Goal: Information Seeking & Learning: Check status

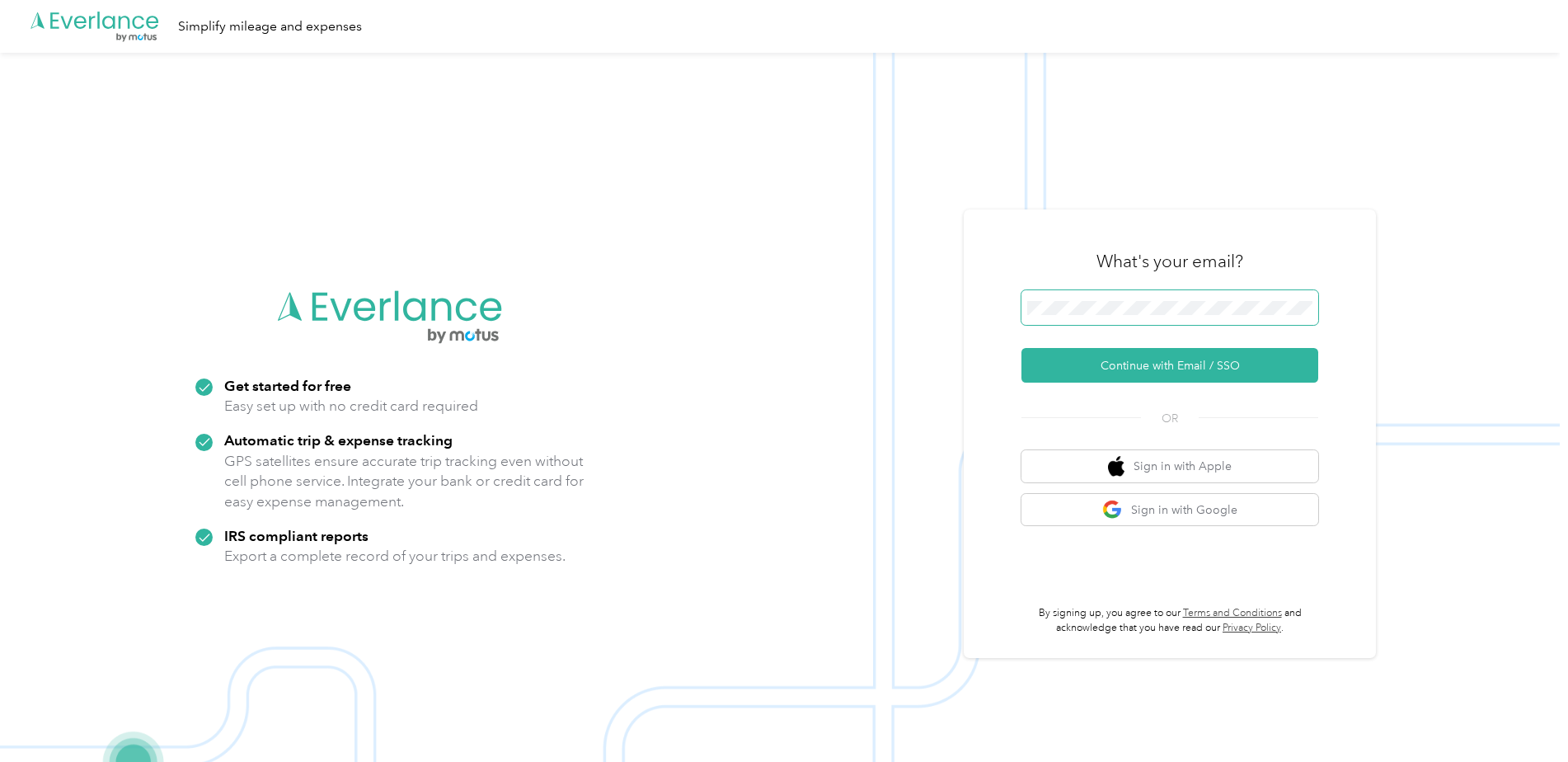
click at [1064, 297] on span at bounding box center [1170, 308] width 297 height 35
click at [1127, 365] on button "Continue with Email / SSO" at bounding box center [1170, 365] width 297 height 35
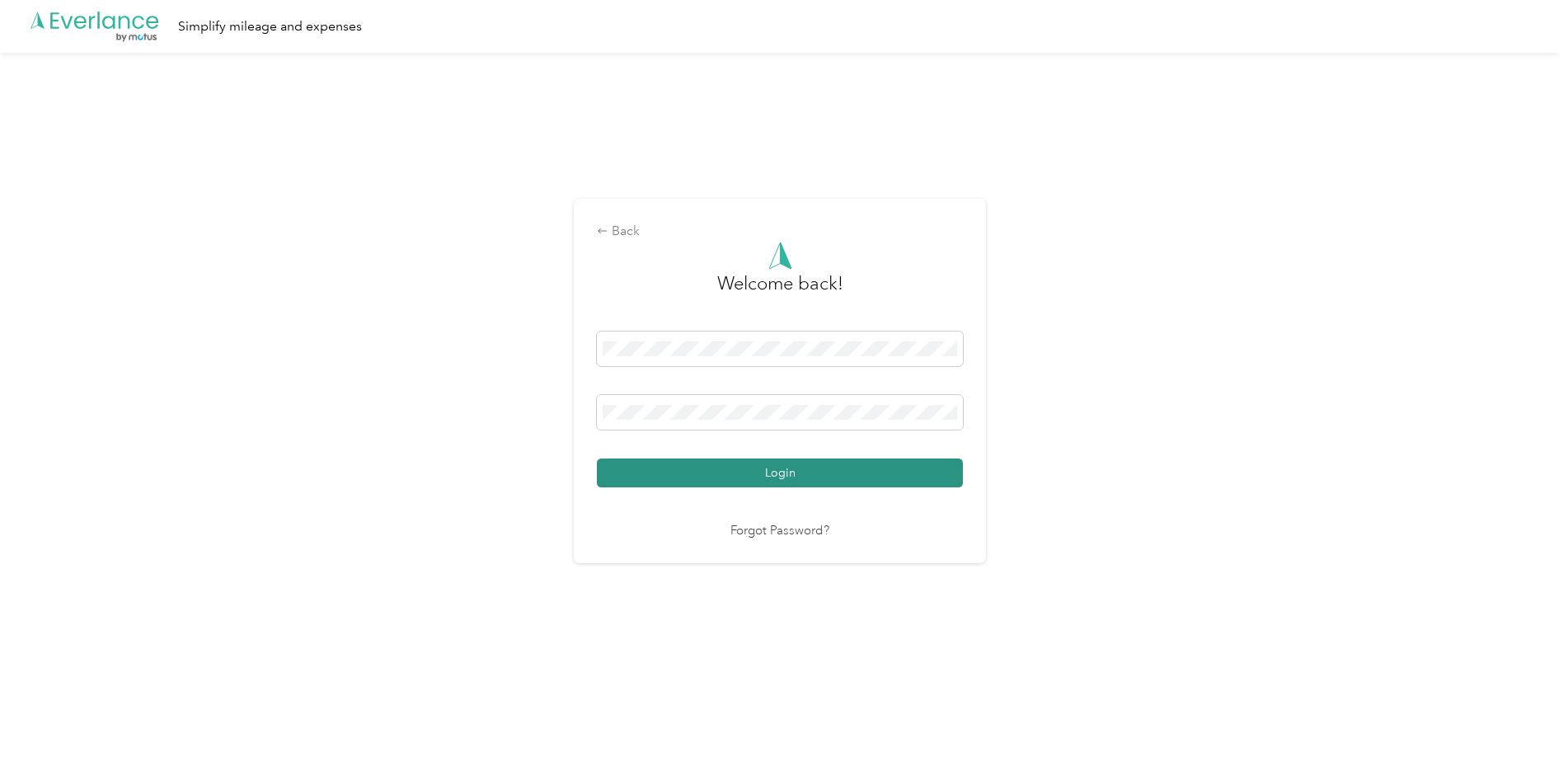
click at [751, 474] on button "Login" at bounding box center [780, 474] width 366 height 29
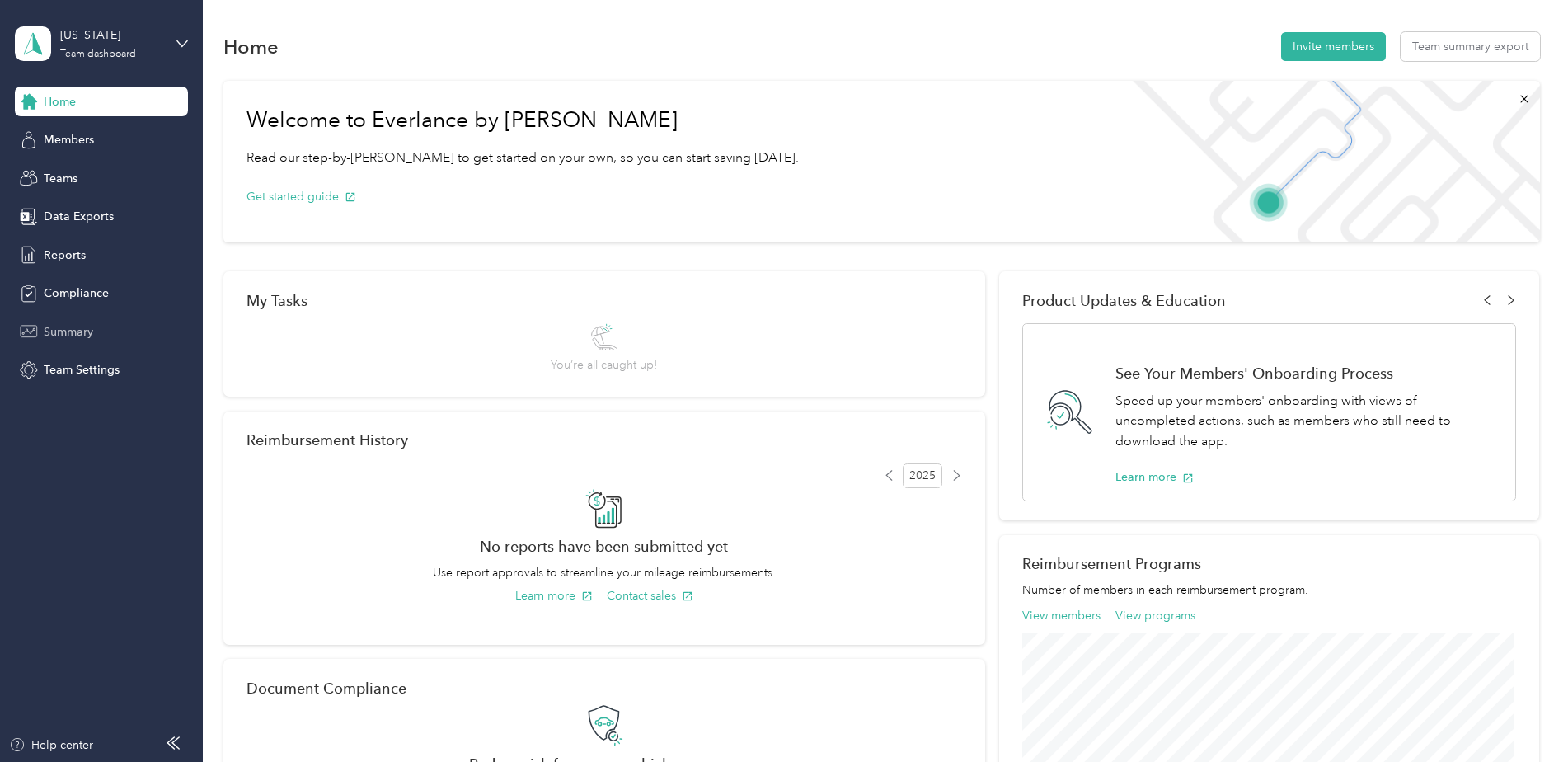
click at [61, 326] on span "Summary" at bounding box center [69, 332] width 49 height 17
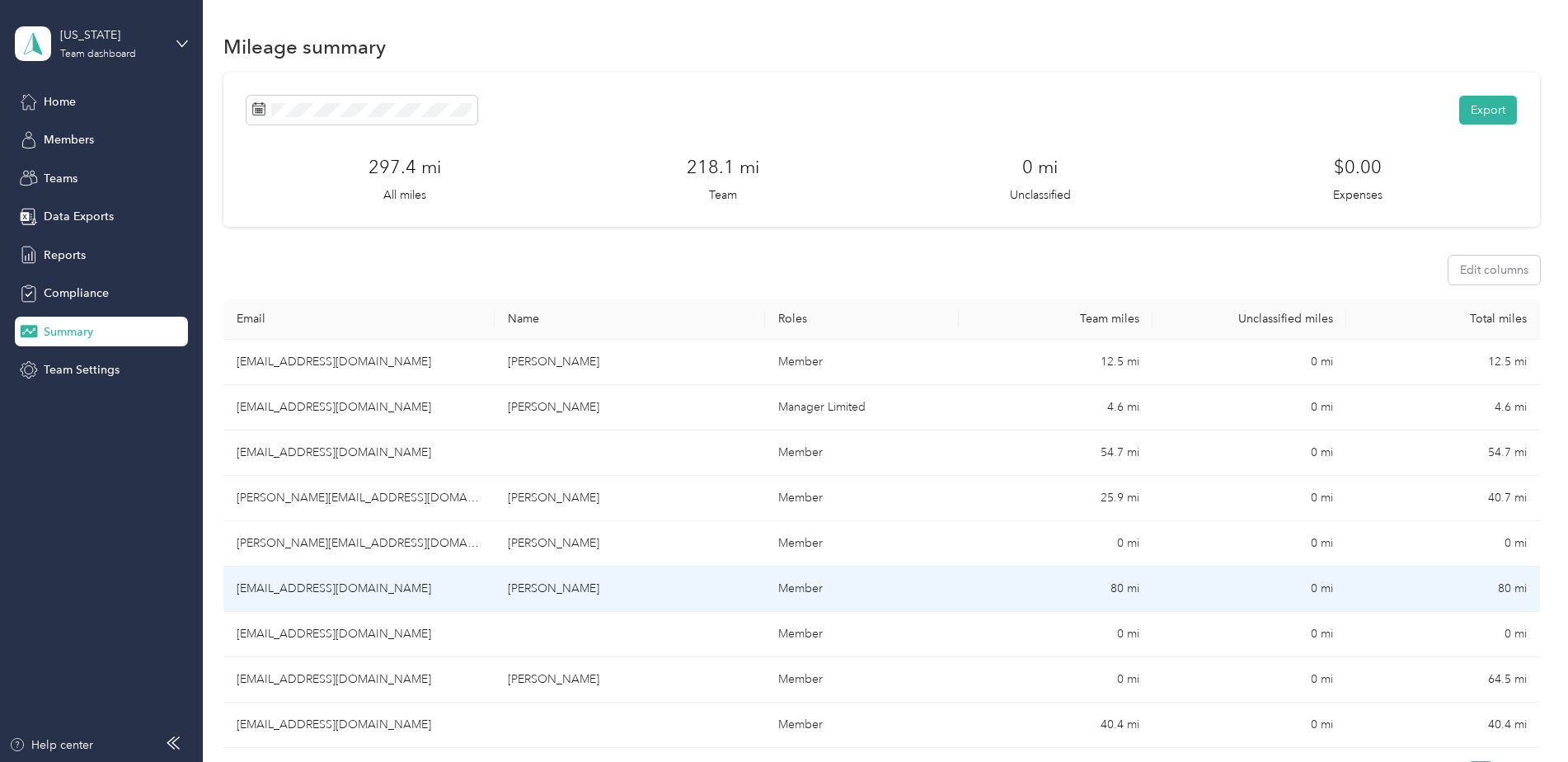
click at [1117, 582] on td "80 mi" at bounding box center [1055, 590] width 194 height 46
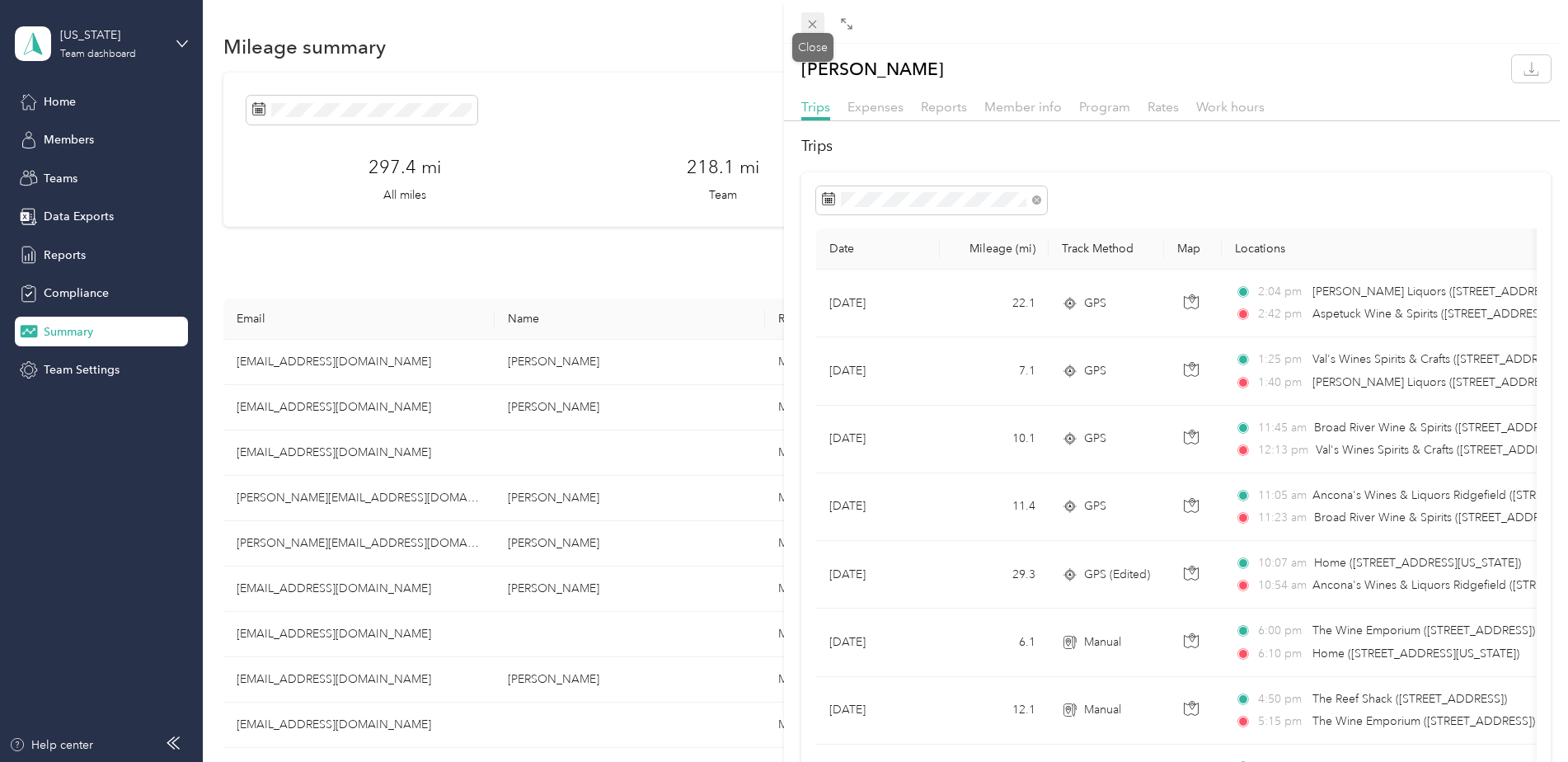
click at [810, 20] on icon at bounding box center [812, 24] width 14 height 14
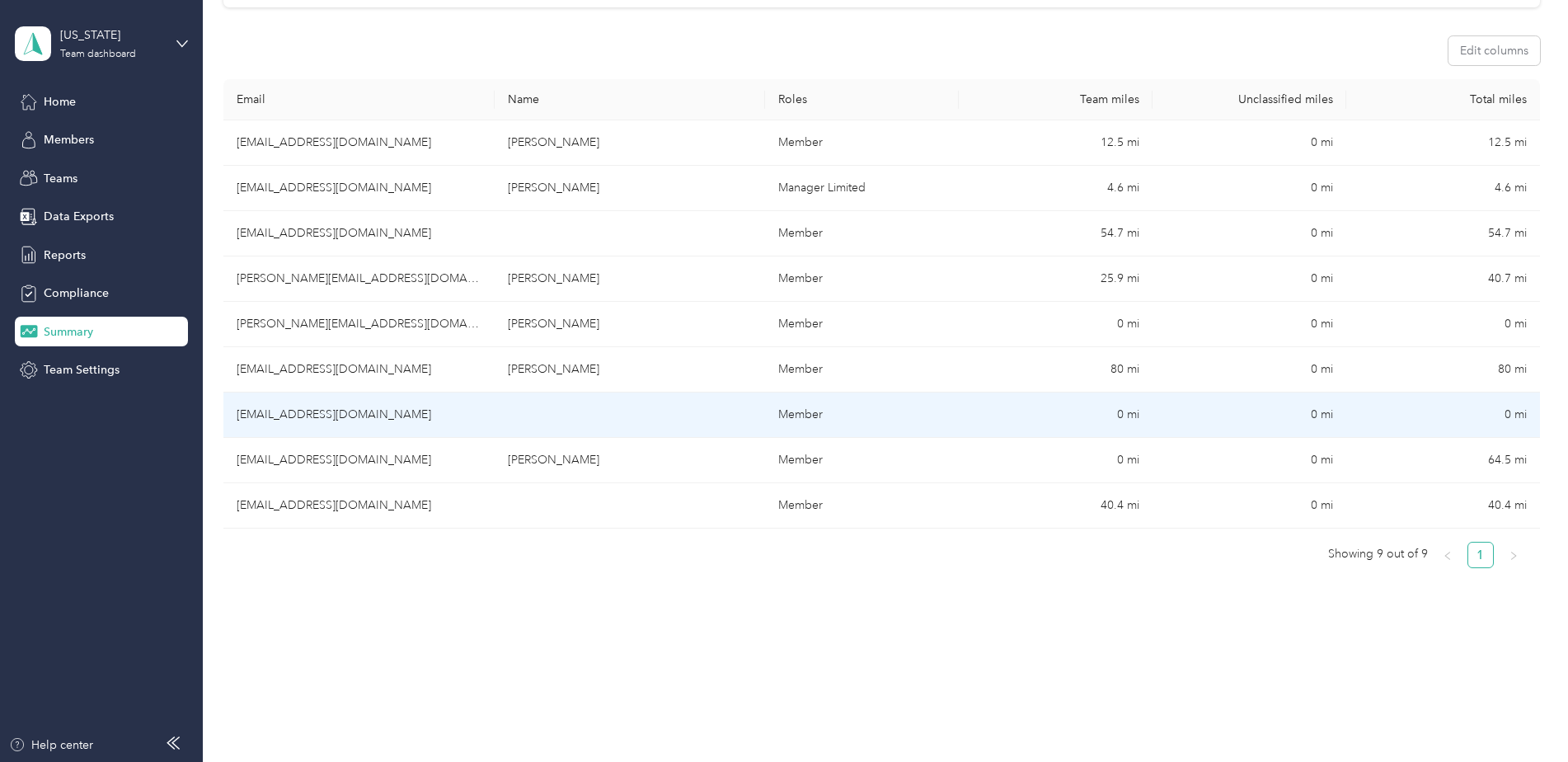
scroll to position [220, 0]
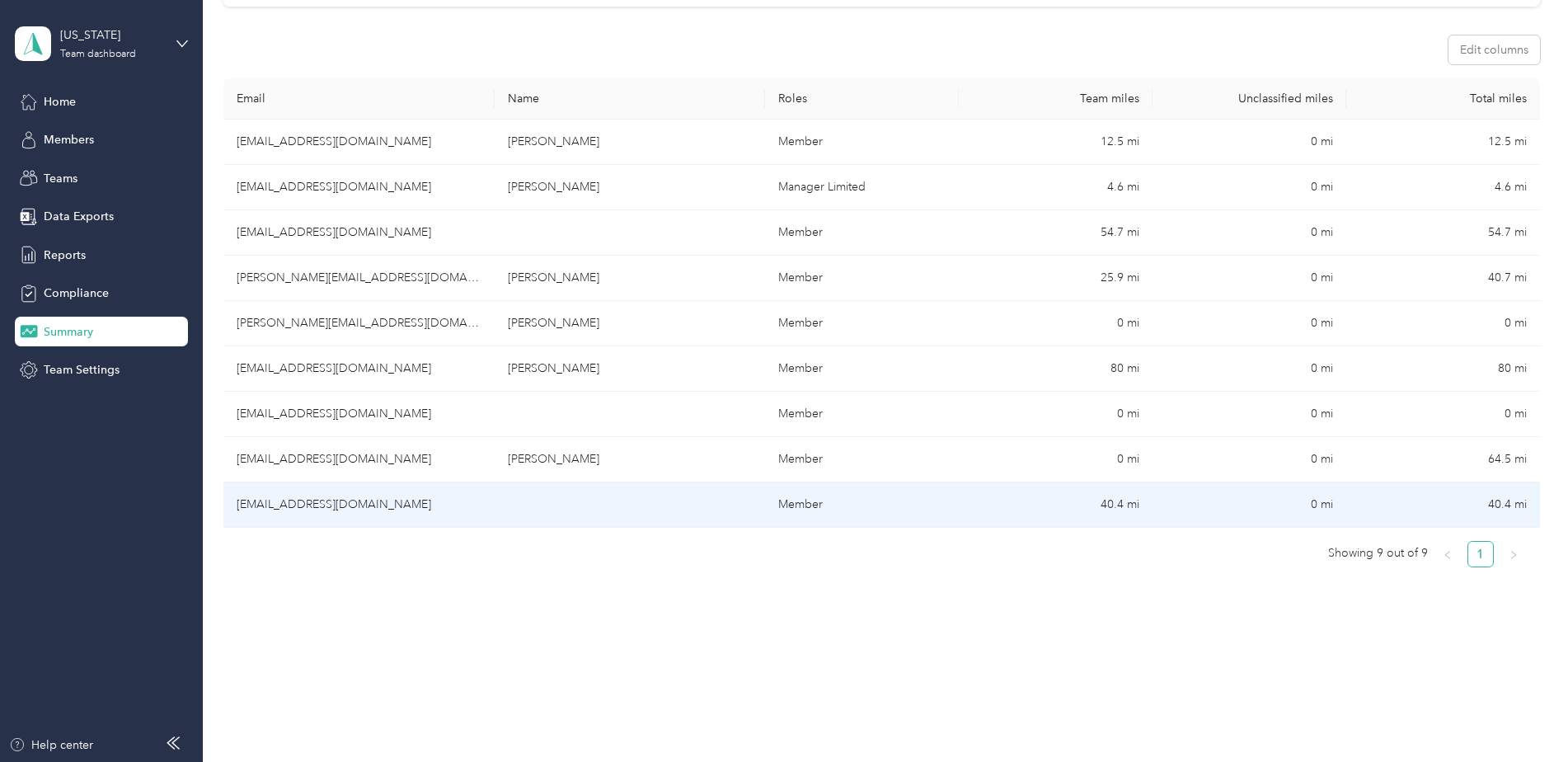
click at [1114, 501] on td "40.4 mi" at bounding box center [1055, 506] width 194 height 46
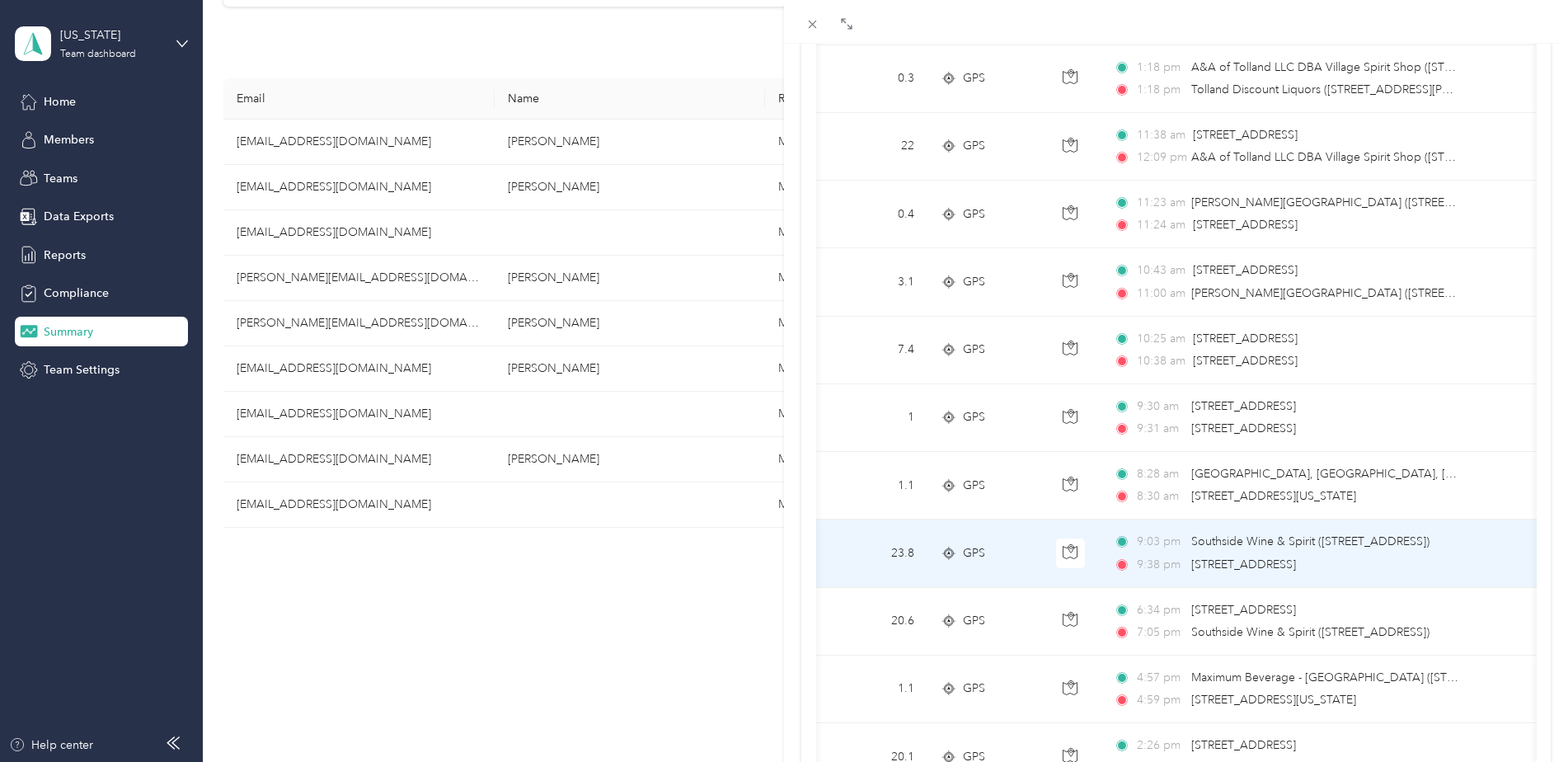
scroll to position [354, 0]
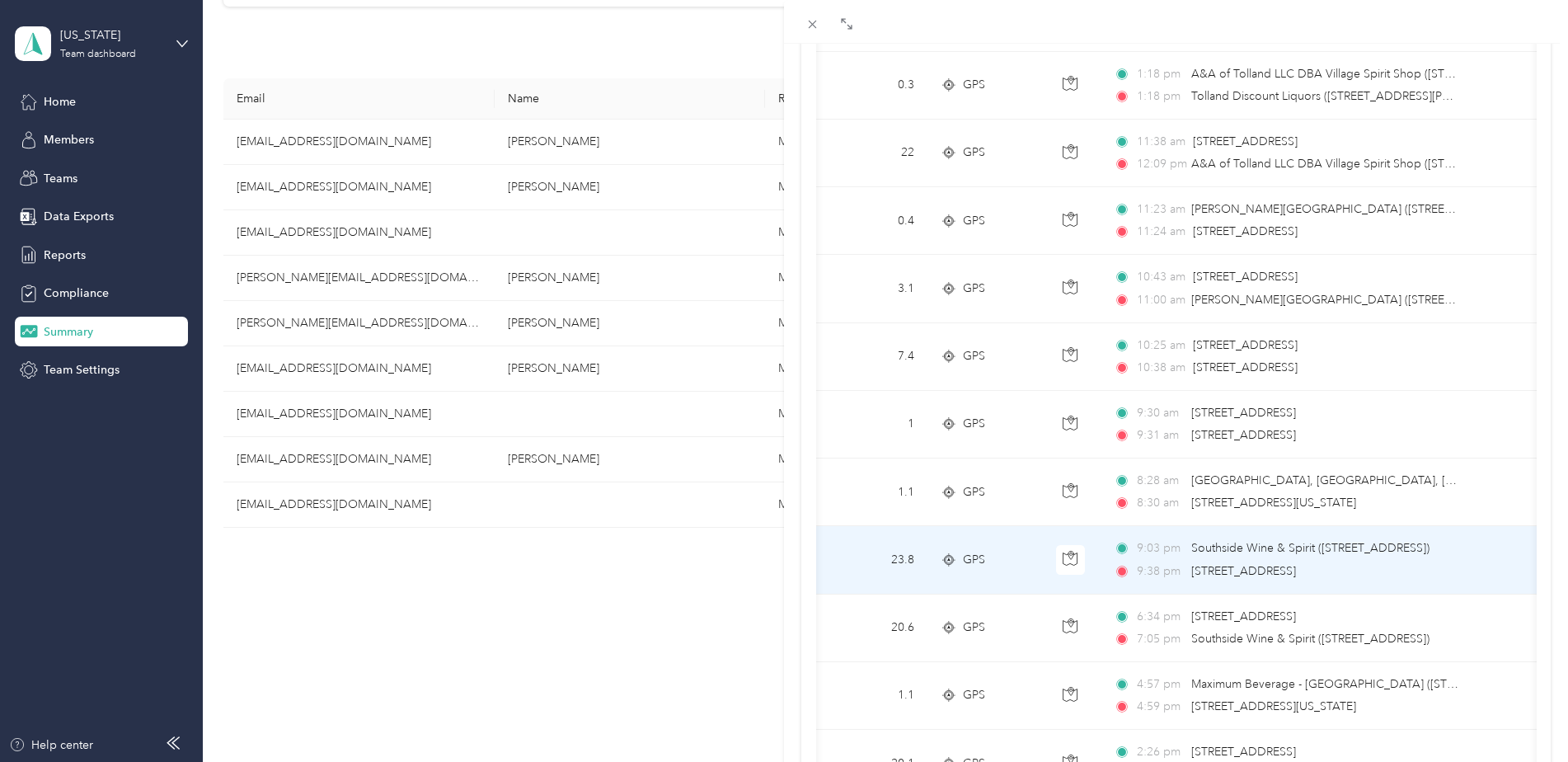
click at [1262, 544] on span "Southside Wine & Spirit ([STREET_ADDRESS])" at bounding box center [1310, 548] width 238 height 14
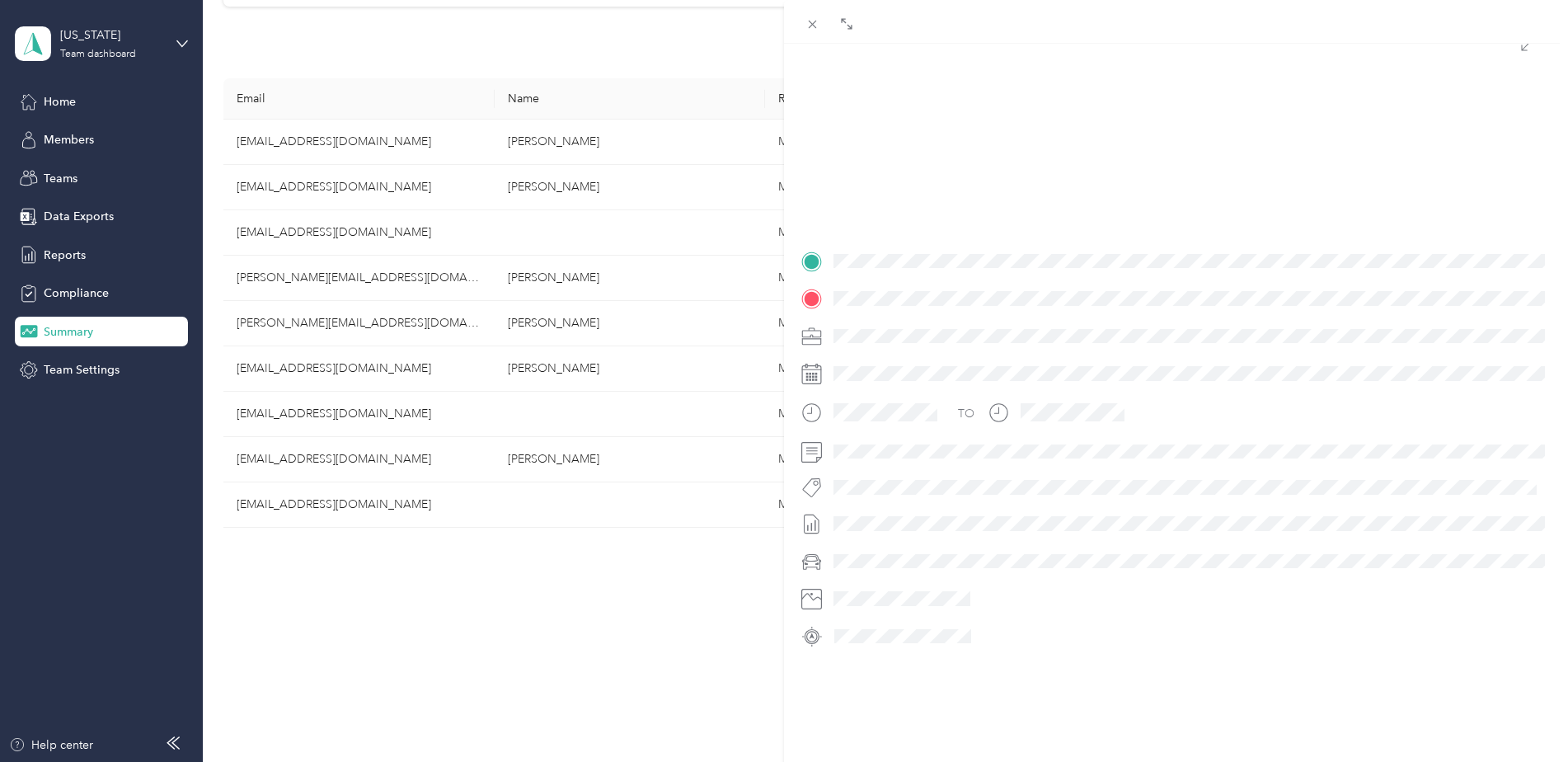
scroll to position [190, 0]
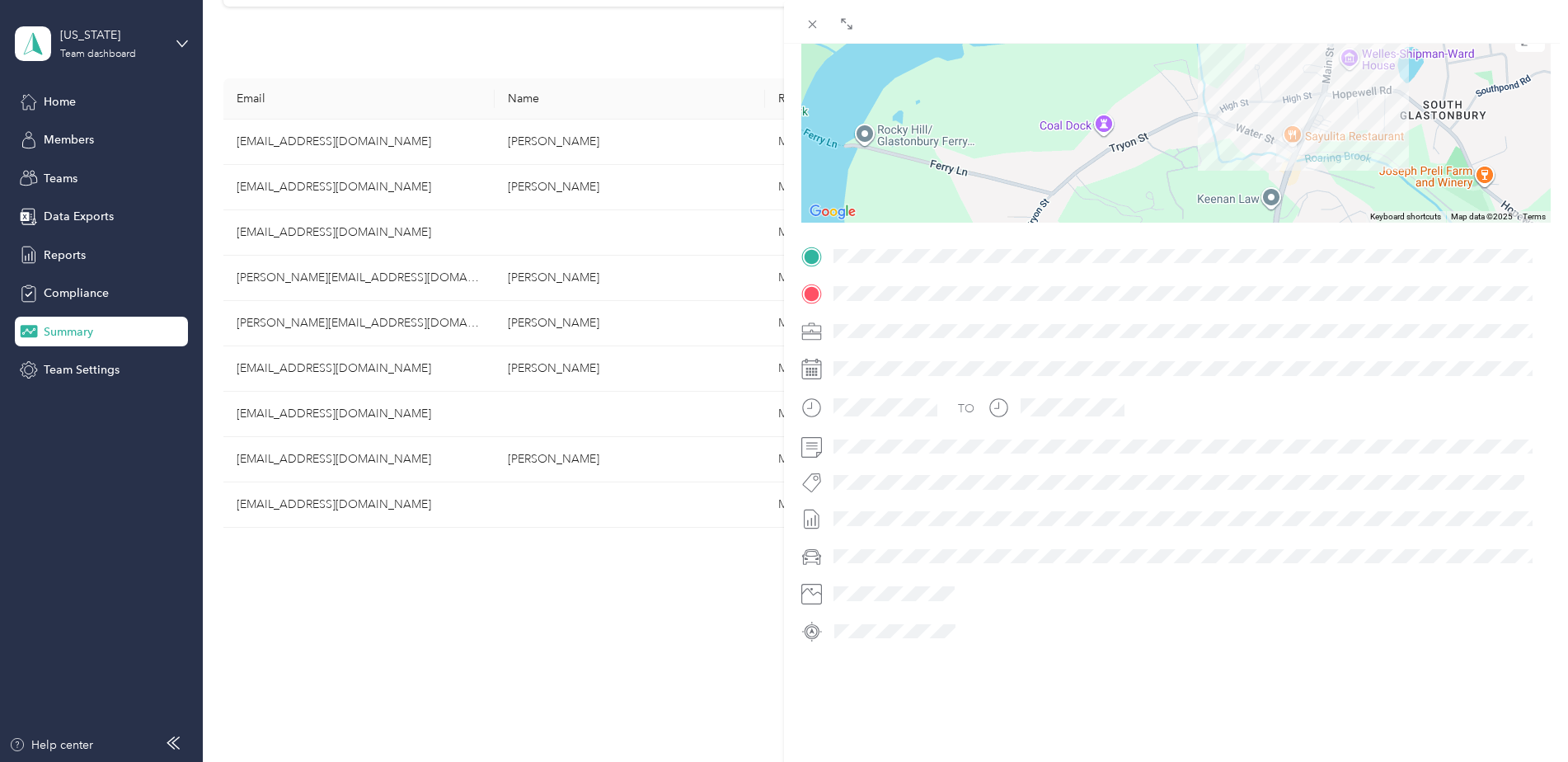
drag, startPoint x: 1340, startPoint y: 88, endPoint x: 1324, endPoint y: 195, distance: 108.2
click at [1324, 195] on div at bounding box center [1175, 119] width 750 height 206
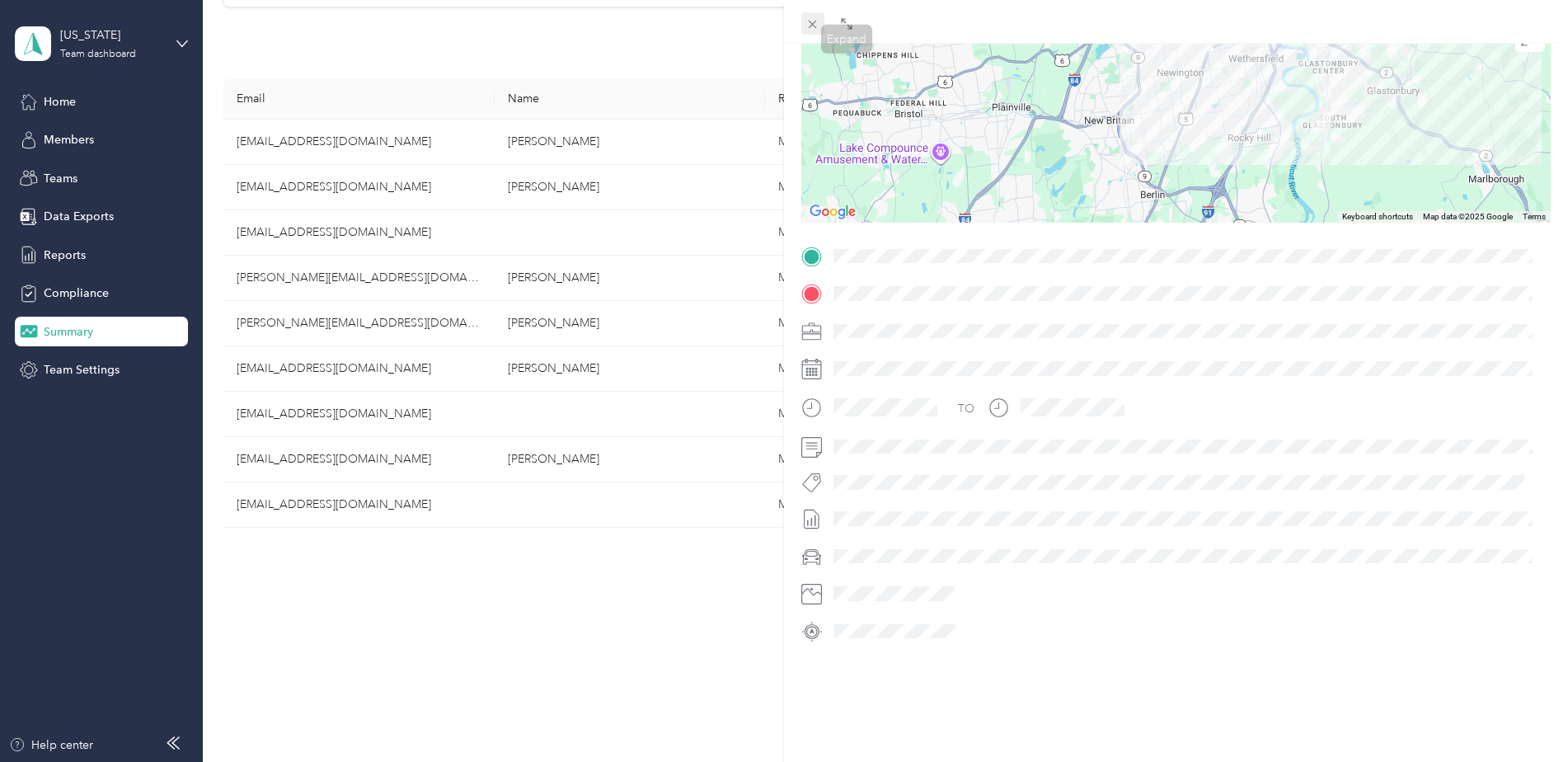
click at [809, 17] on icon at bounding box center [812, 24] width 14 height 14
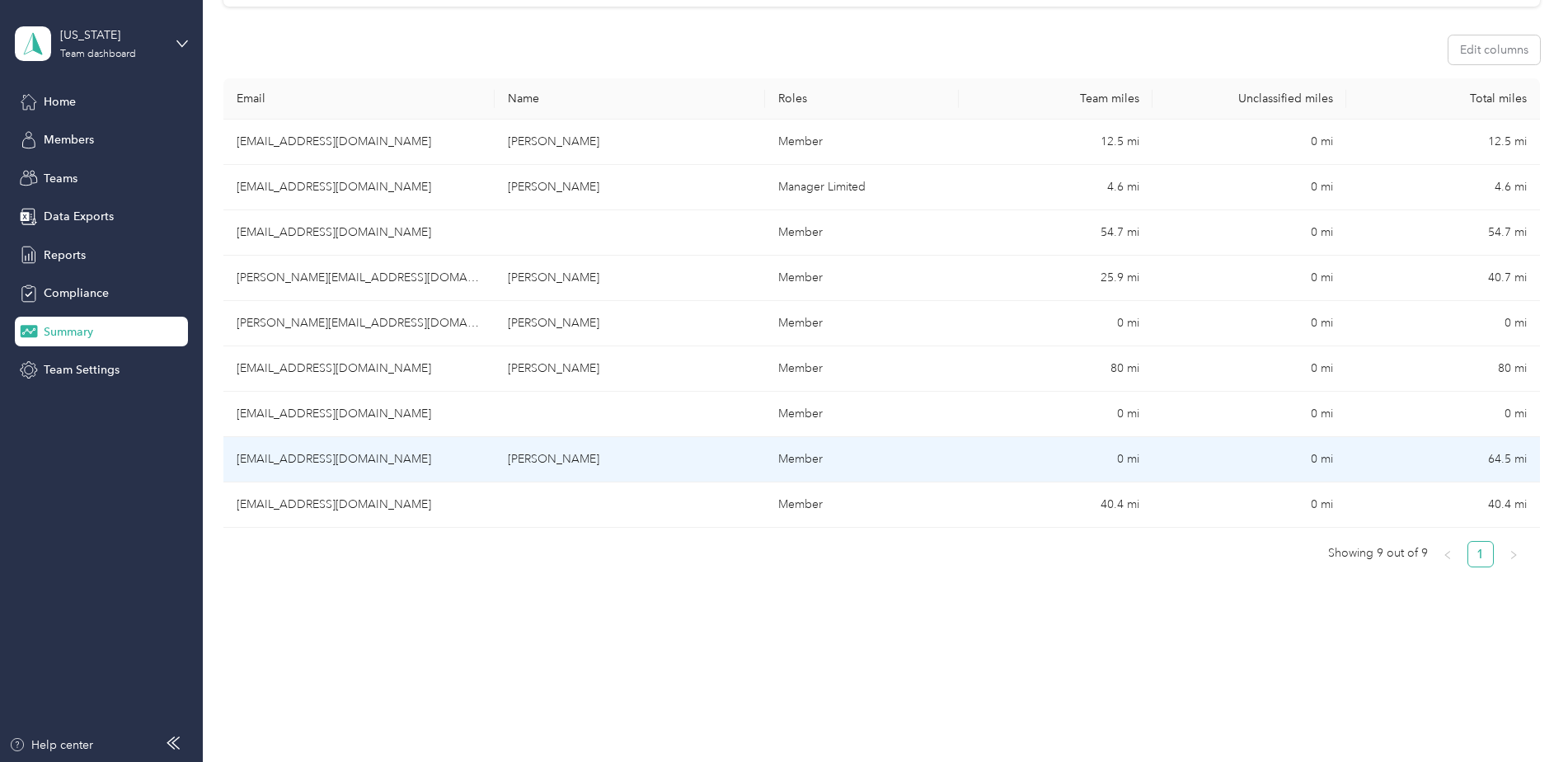
click at [1116, 455] on td "0 mi" at bounding box center [1055, 460] width 194 height 46
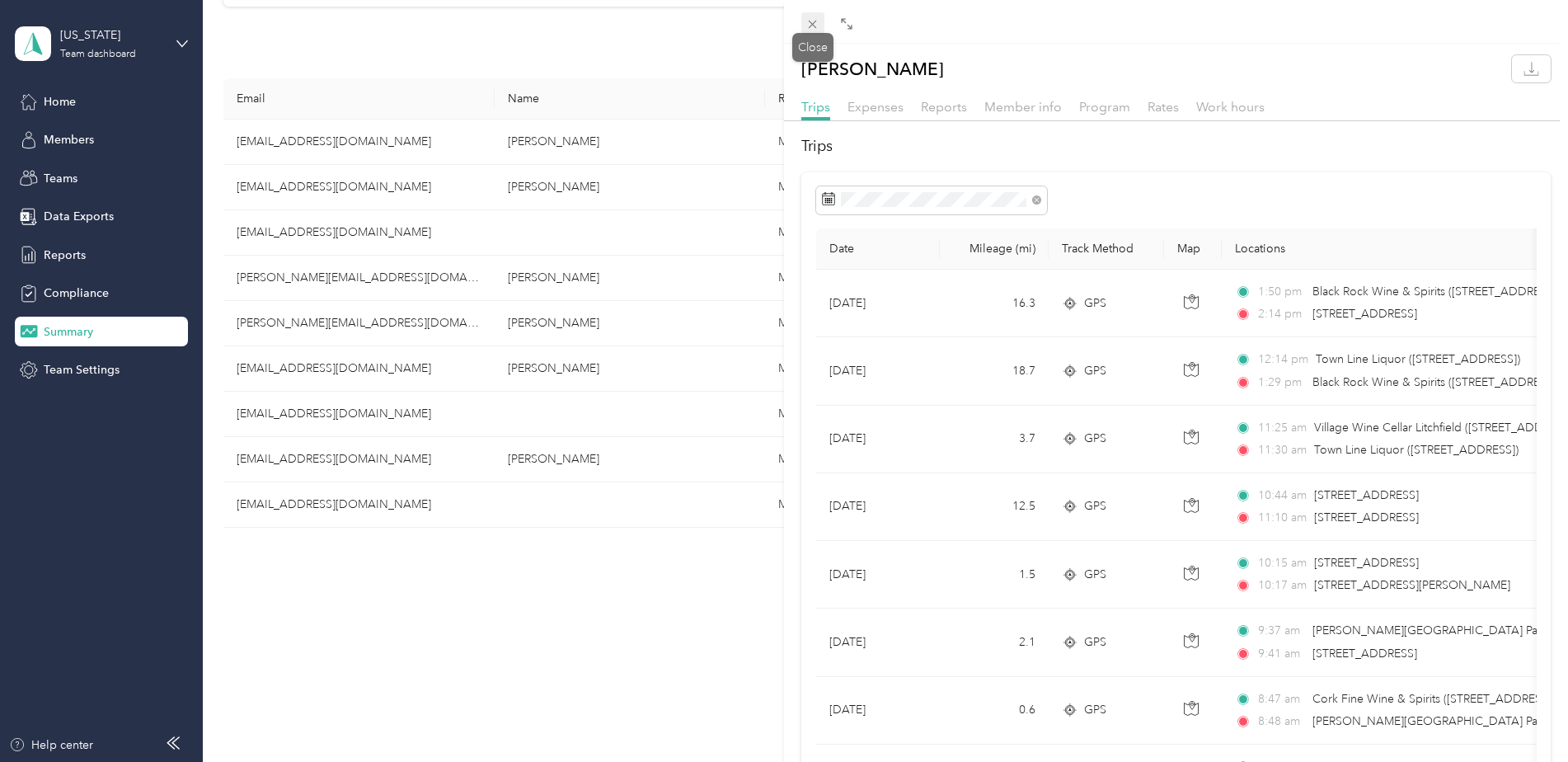
click at [811, 20] on icon at bounding box center [812, 24] width 14 height 14
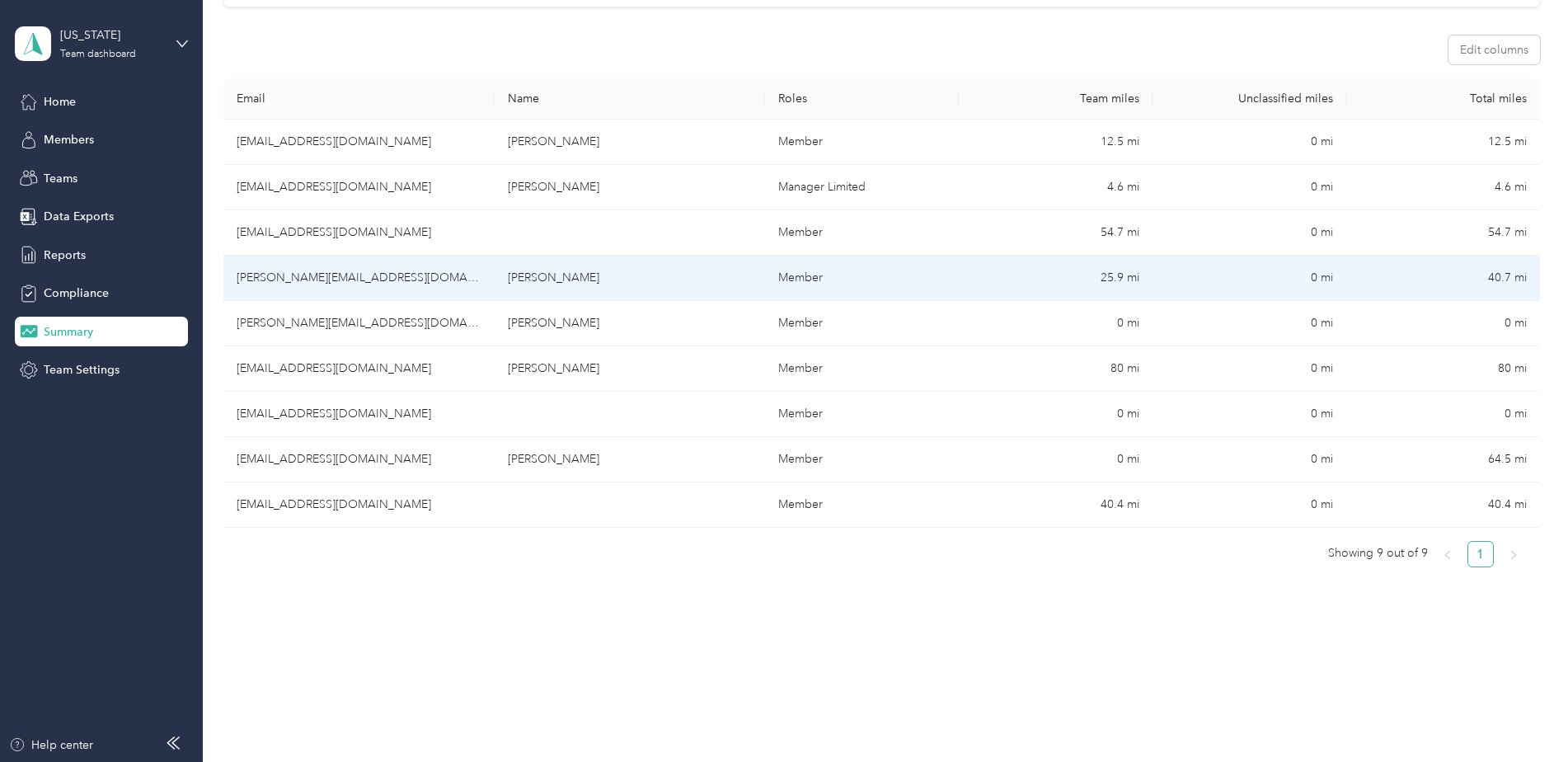
click at [1110, 274] on td "25.9 mi" at bounding box center [1055, 278] width 194 height 46
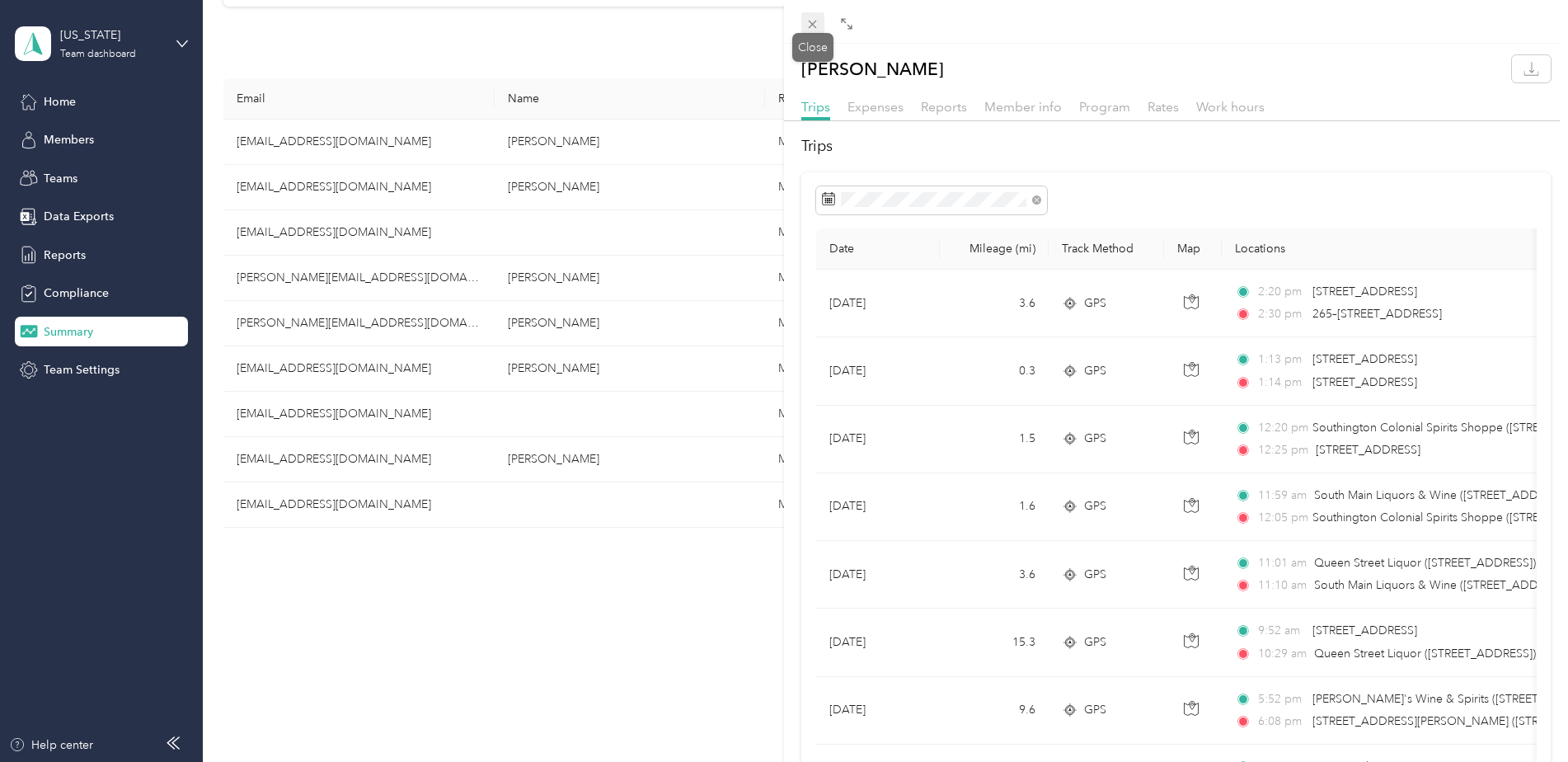
click at [809, 25] on icon at bounding box center [812, 24] width 14 height 14
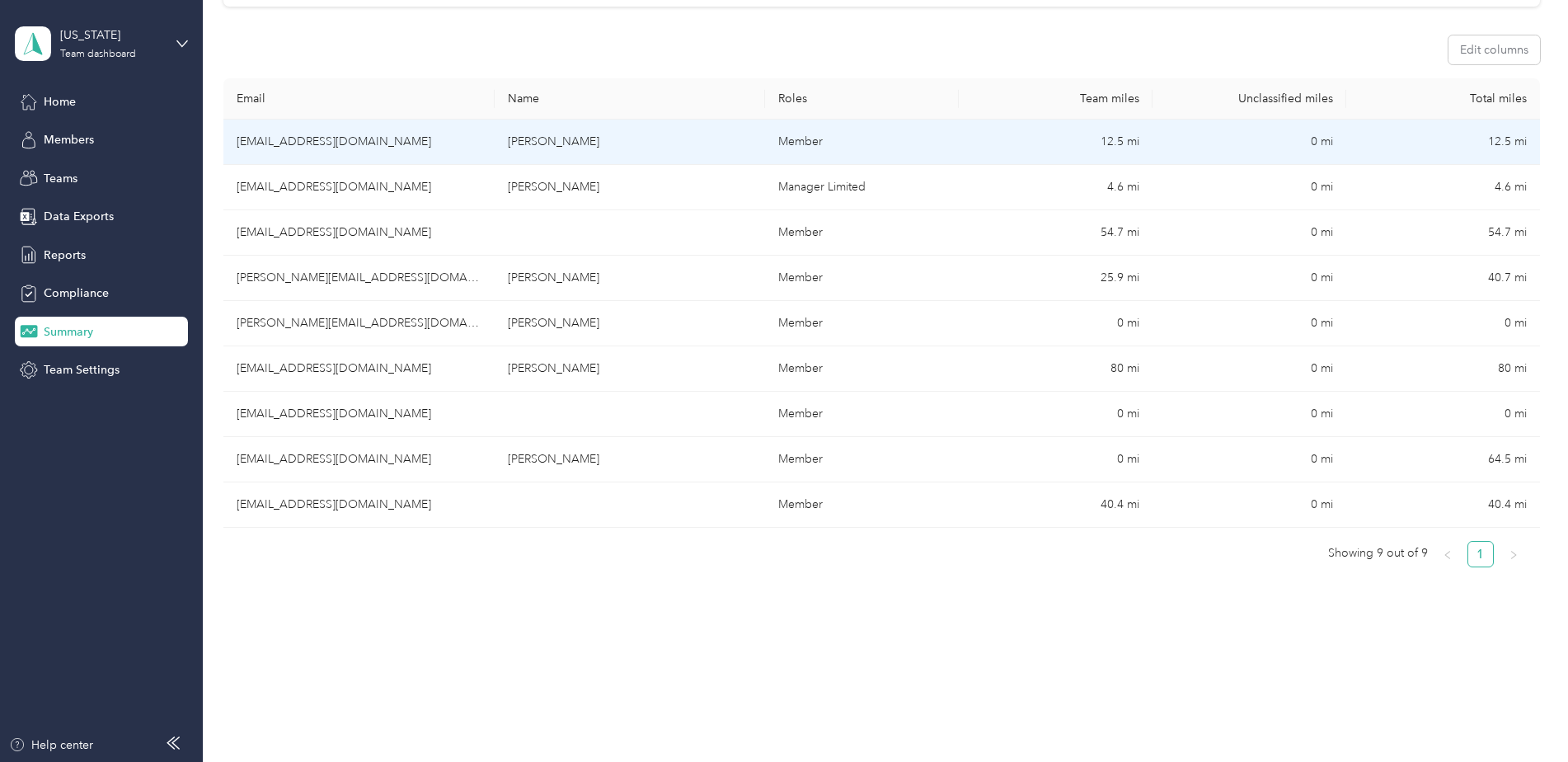
click at [1108, 139] on td "12.5 mi" at bounding box center [1055, 143] width 194 height 46
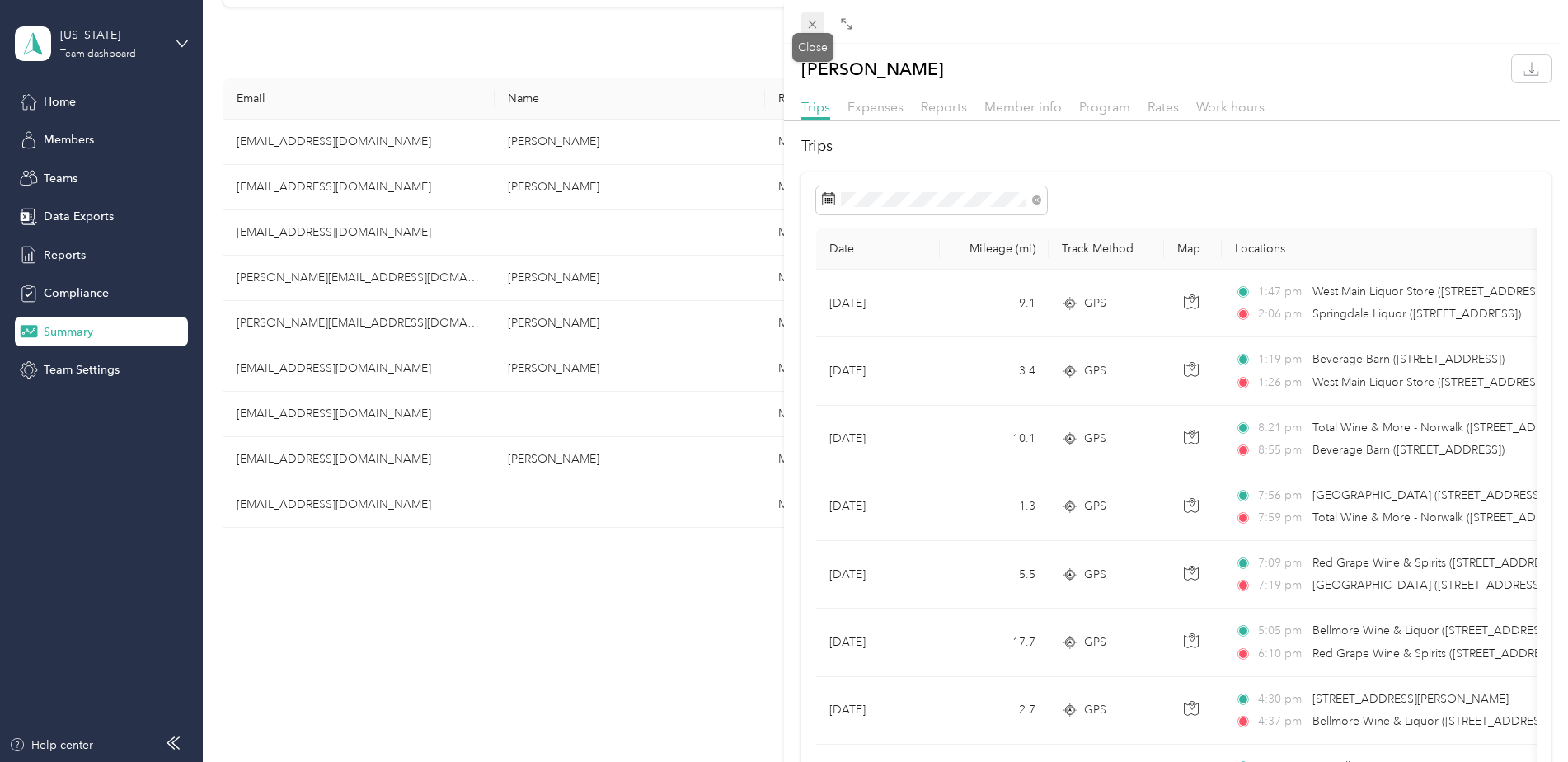
click at [807, 24] on icon at bounding box center [812, 24] width 14 height 14
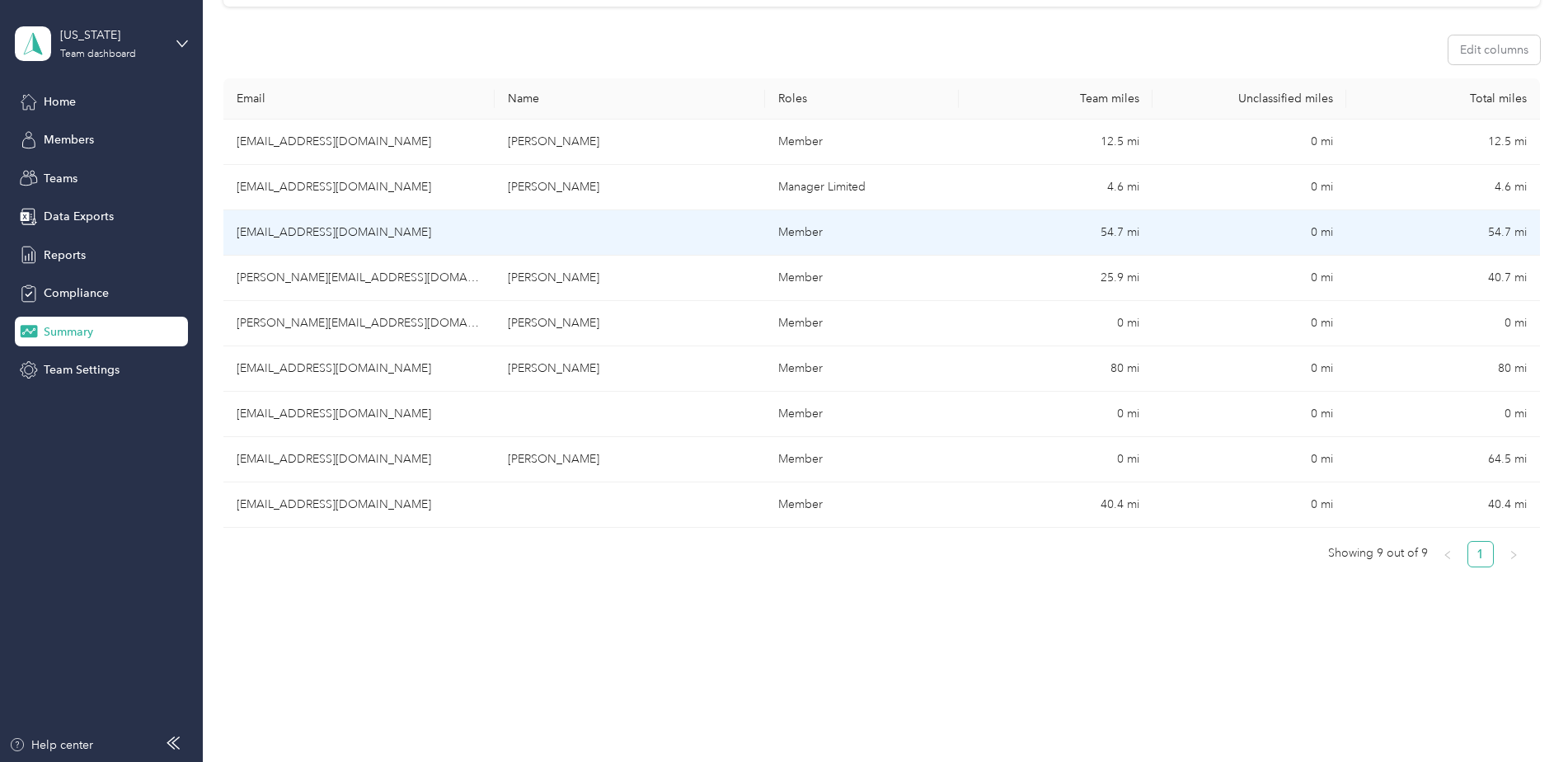
click at [1122, 230] on td "54.7 mi" at bounding box center [1055, 234] width 194 height 46
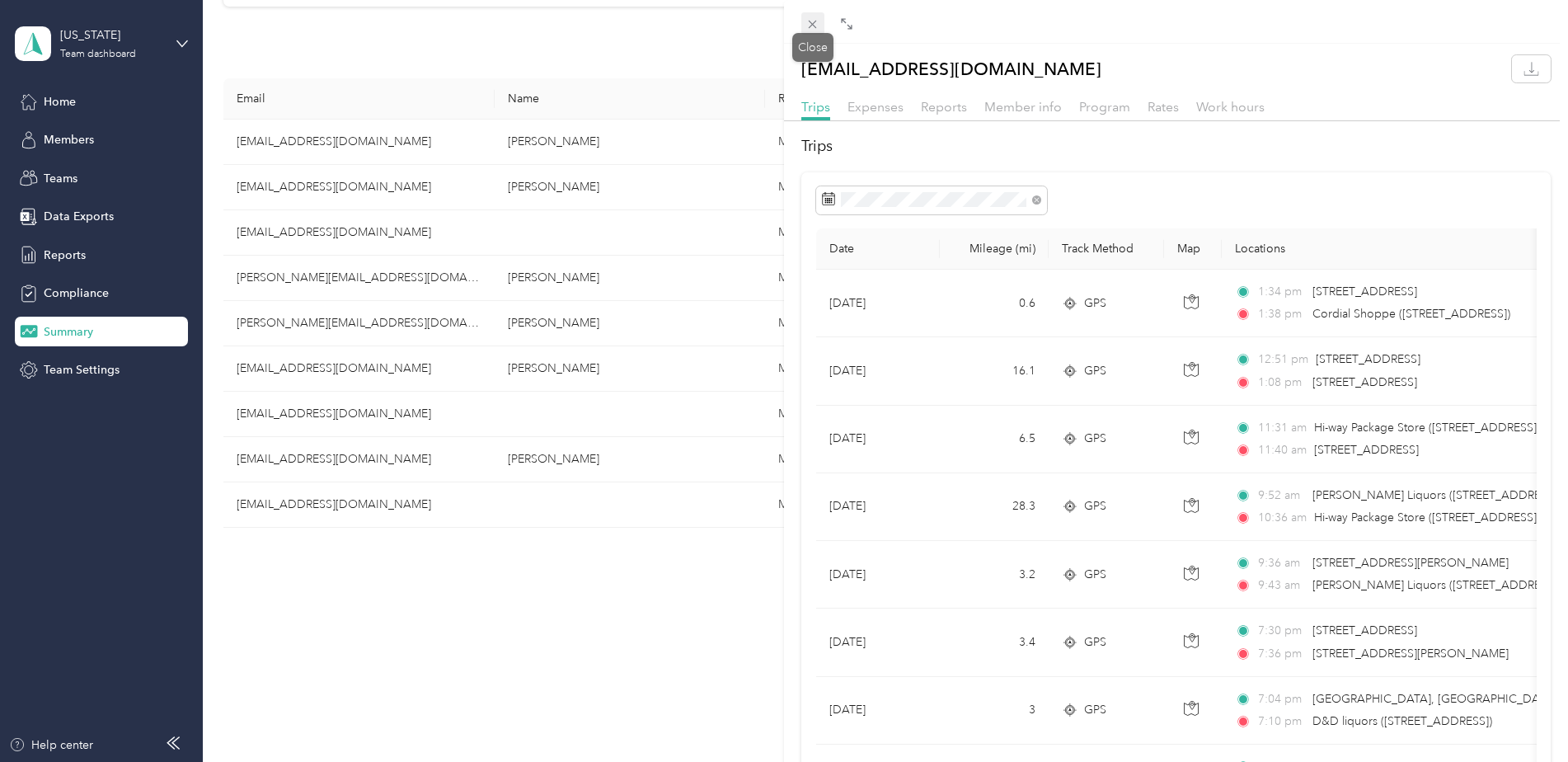
click at [807, 18] on icon at bounding box center [812, 24] width 14 height 14
